Goal: Task Accomplishment & Management: Manage account settings

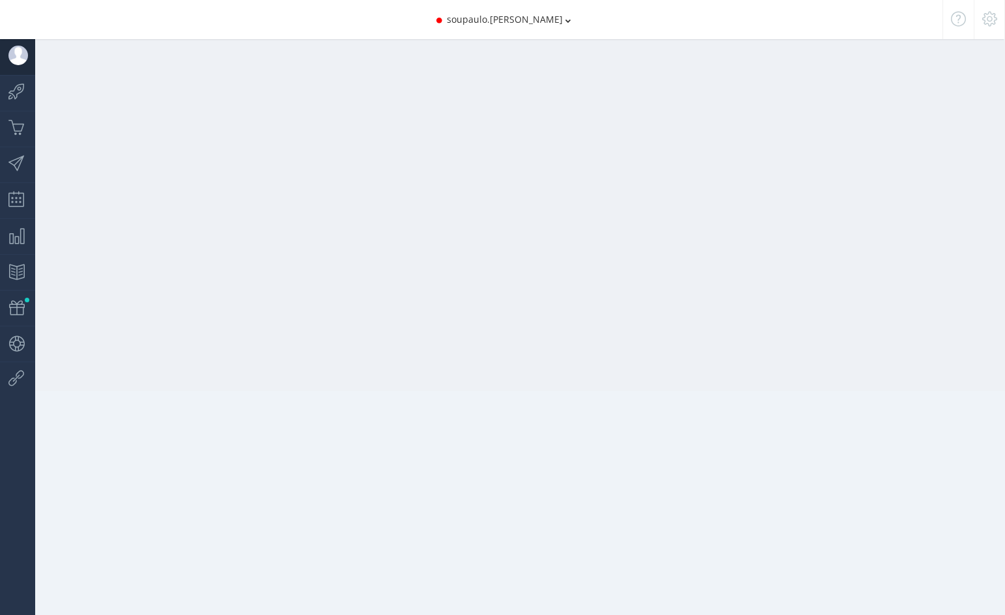
click at [539, 17] on div "soupaulo.[PERSON_NAME]" at bounding box center [503, 19] width 810 height 39
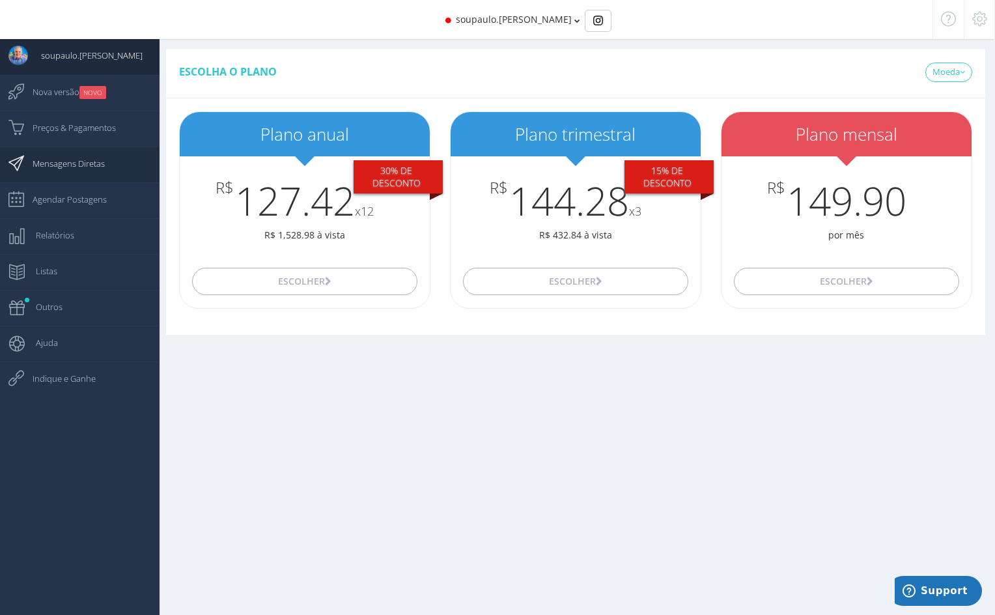
click at [76, 157] on span "Mensagens Diretas" at bounding box center [62, 163] width 85 height 33
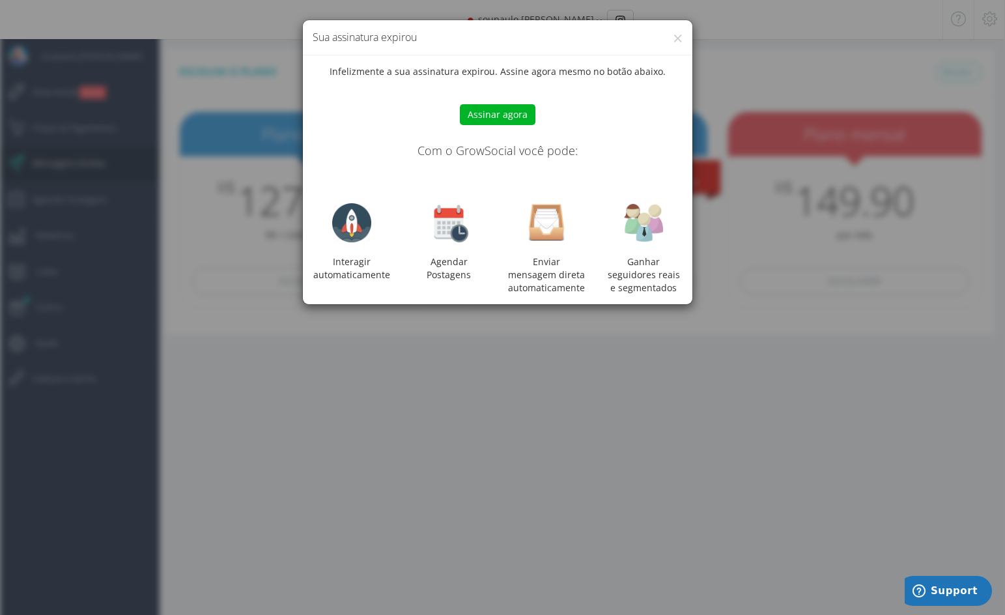
click at [683, 42] on div "× Sua assinatura expirou" at bounding box center [498, 37] width 390 height 35
click at [975, 74] on div "× Sua assinatura expirou Infelizmente a sua assinatura expirou. Assine agora me…" at bounding box center [502, 307] width 1005 height 615
